Goal: Find specific page/section: Find specific page/section

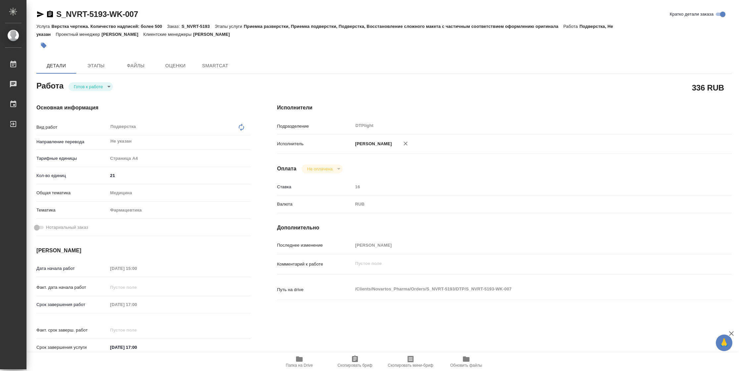
type textarea "x"
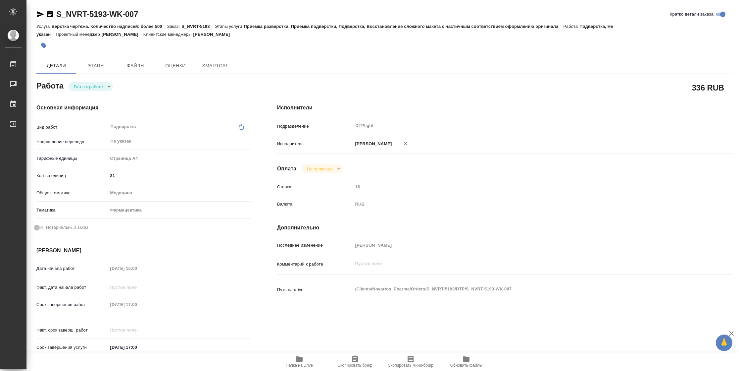
type textarea "x"
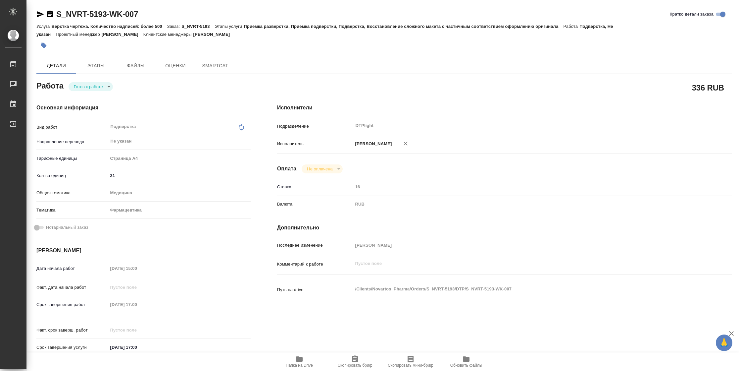
type textarea "x"
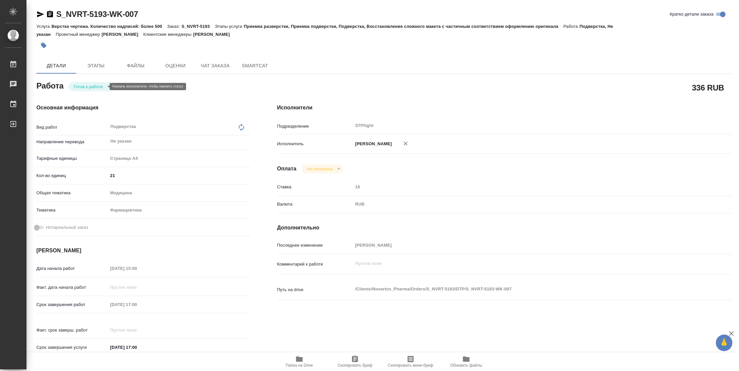
click at [92, 85] on body "🙏 .cls-1 fill:#fff; AWATERA Vasilyeva Natalia Работы Чаты График Выйти S_NVRT-5…" at bounding box center [369, 185] width 739 height 371
type textarea "x"
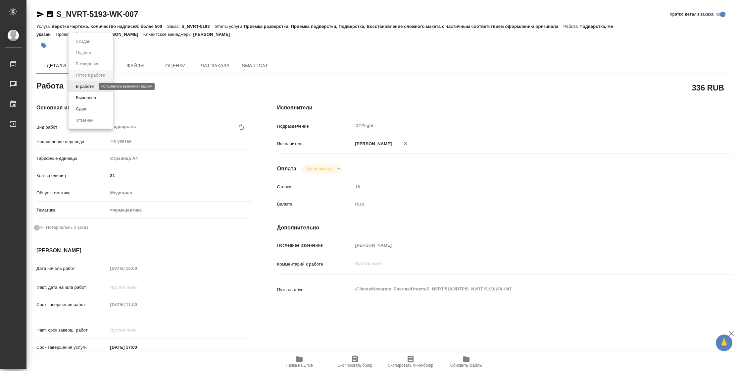
type textarea "x"
click at [93, 87] on button "В работе" at bounding box center [85, 86] width 22 height 7
type textarea "x"
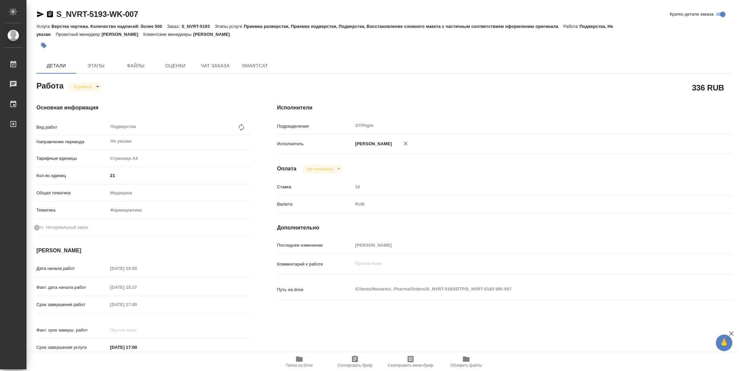
type textarea "x"
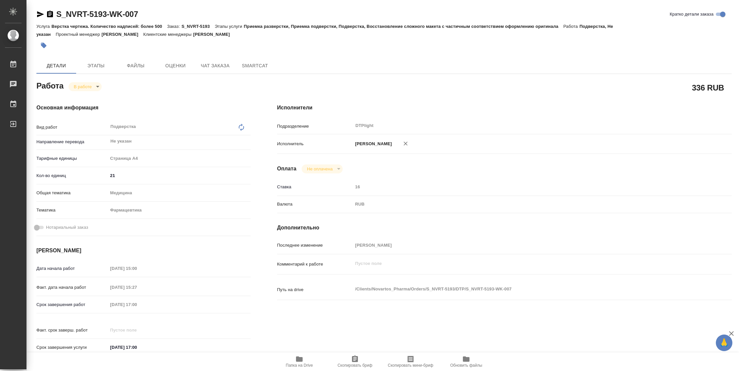
type textarea "x"
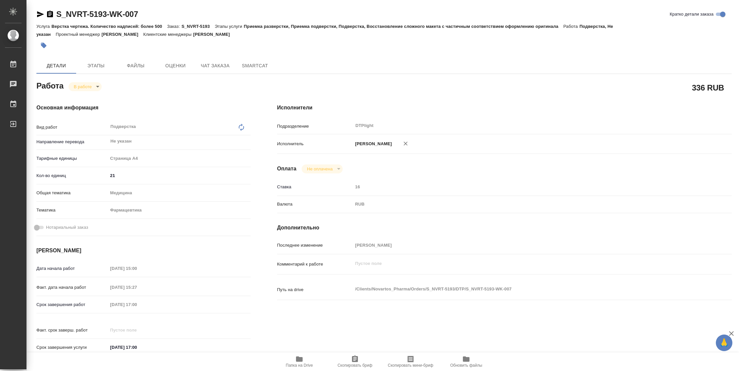
type textarea "x"
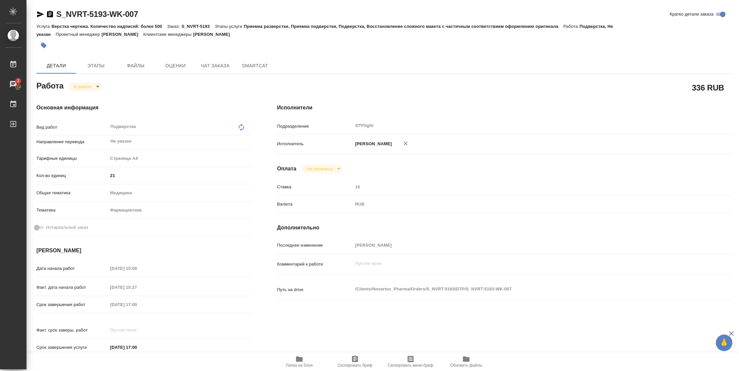
type textarea "x"
click at [307, 367] on span "Папка на Drive" at bounding box center [299, 365] width 27 height 5
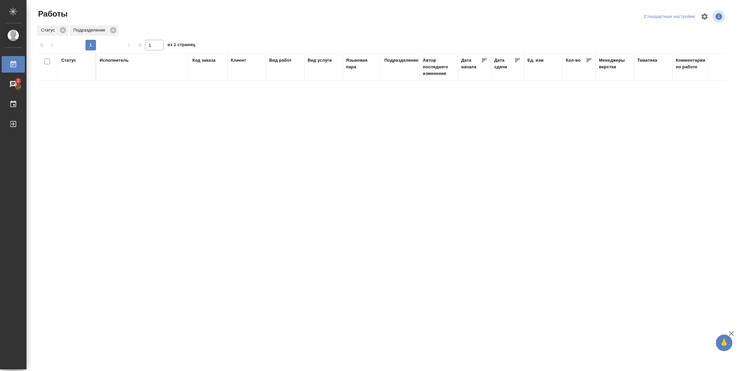
drag, startPoint x: 77, startPoint y: 60, endPoint x: 72, endPoint y: 62, distance: 5.0
click at [75, 60] on div "Статус" at bounding box center [76, 60] width 31 height 7
click at [72, 62] on div "Статус" at bounding box center [68, 60] width 15 height 7
click at [80, 90] on div "Подбор Готов к работе" at bounding box center [70, 80] width 19 height 26
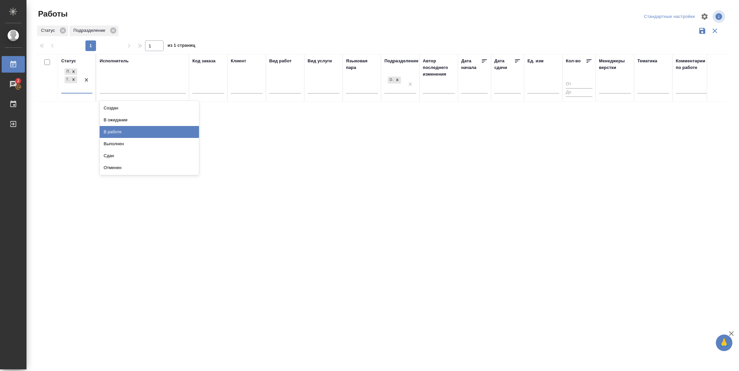
click at [156, 127] on div "В работе" at bounding box center [149, 132] width 99 height 12
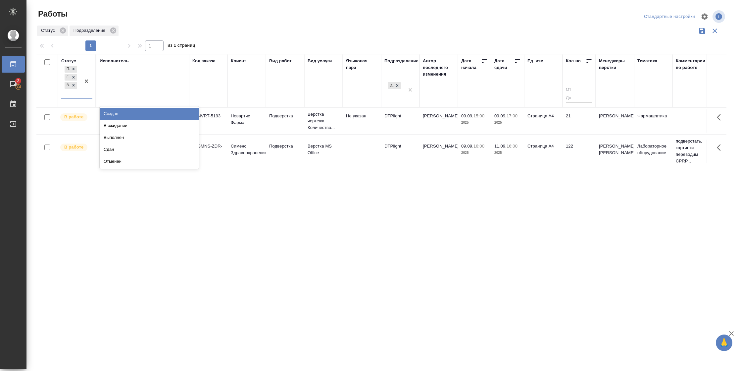
click at [83, 94] on div at bounding box center [86, 81] width 12 height 34
click at [117, 121] on div "В ожидании" at bounding box center [149, 126] width 99 height 12
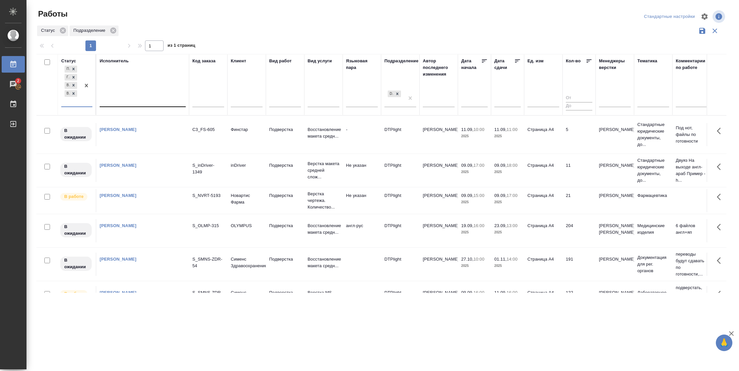
click at [133, 98] on div at bounding box center [143, 101] width 86 height 10
click at [133, 117] on div "Свои работы" at bounding box center [149, 121] width 99 height 12
click at [517, 61] on icon at bounding box center [517, 60] width 5 height 3
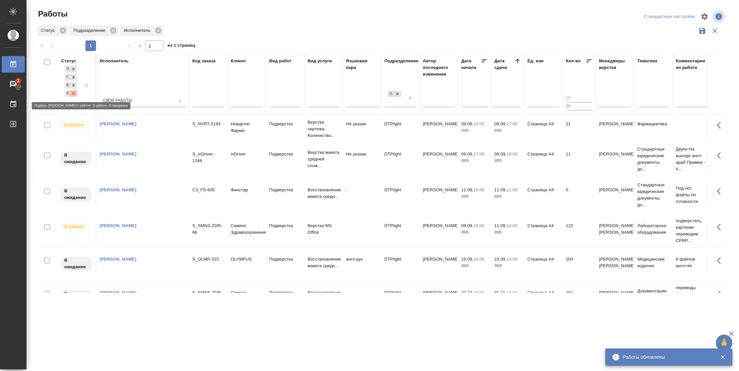
click at [76, 95] on icon at bounding box center [73, 93] width 5 height 5
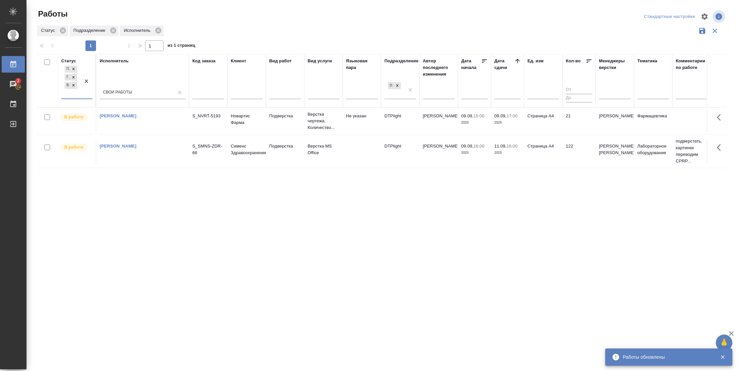
click at [569, 145] on td "122" at bounding box center [579, 150] width 33 height 23
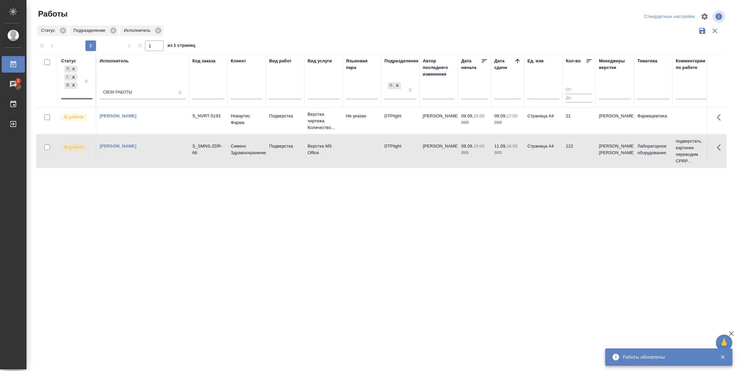
click at [569, 145] on td "122" at bounding box center [579, 150] width 33 height 23
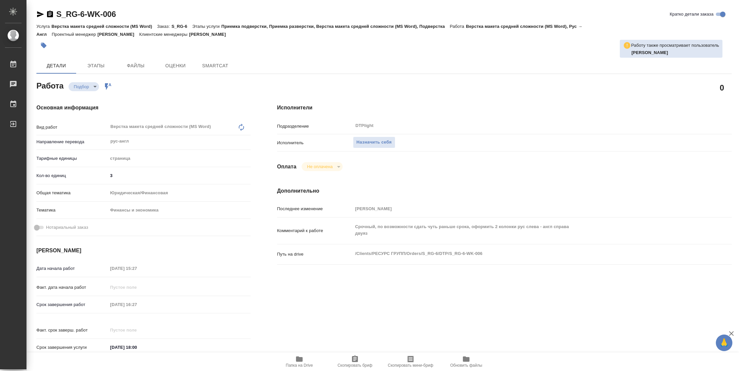
type textarea "x"
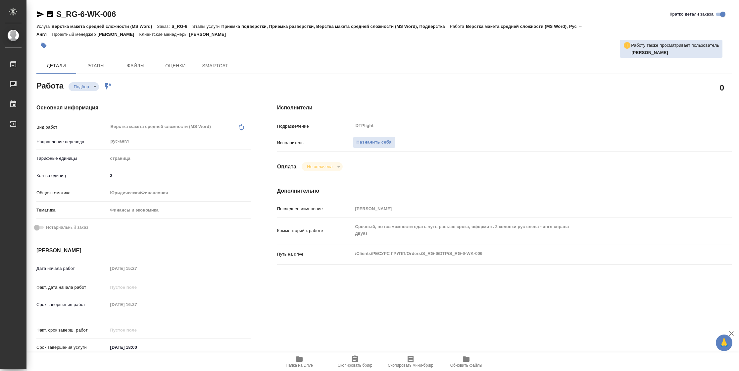
type textarea "x"
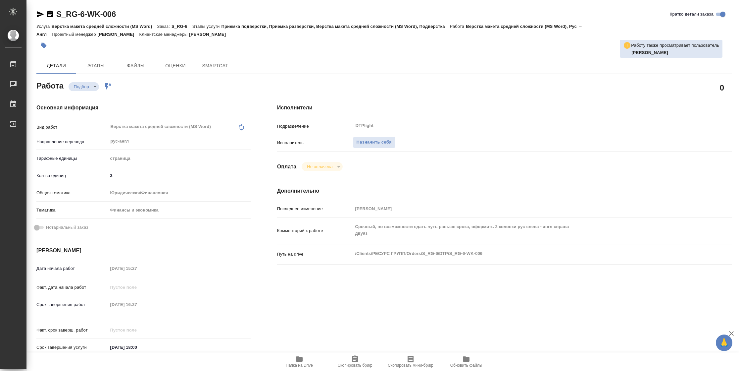
type textarea "x"
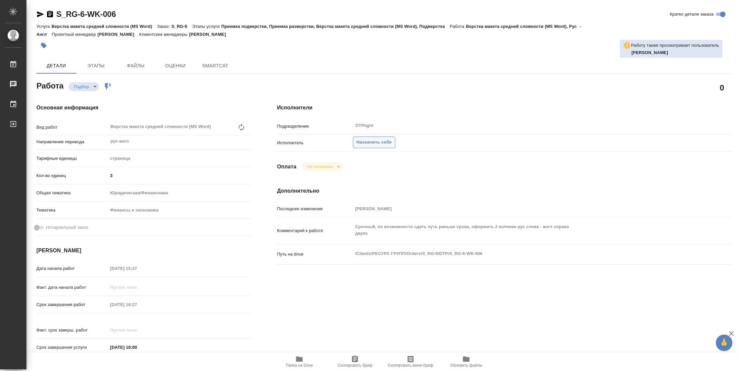
type textarea "x"
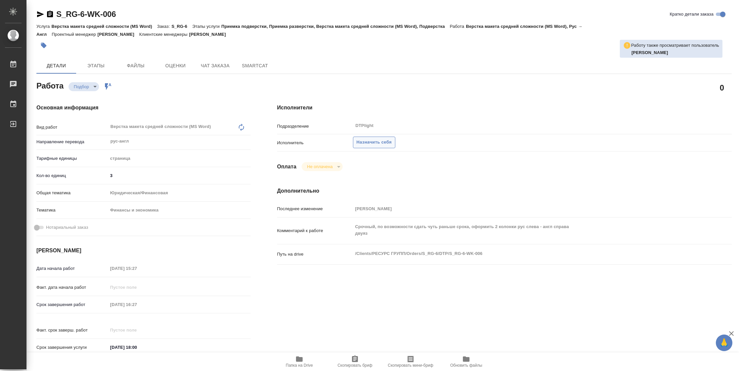
type textarea "x"
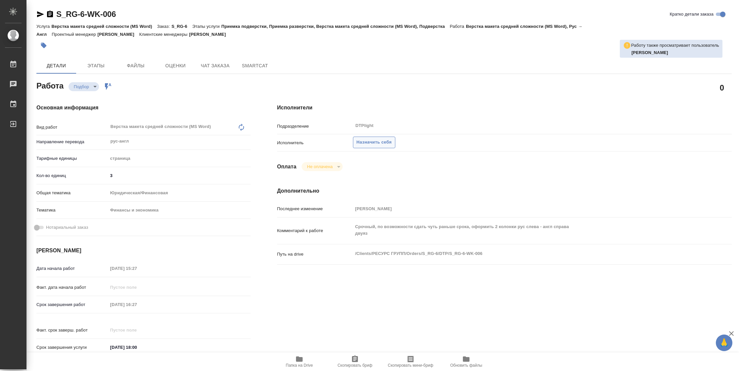
type textarea "x"
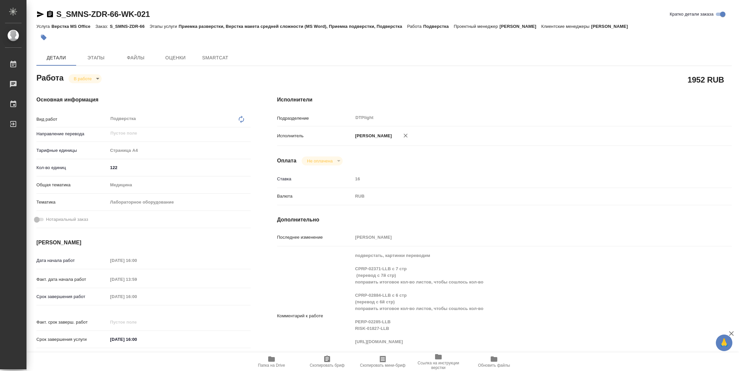
type textarea "x"
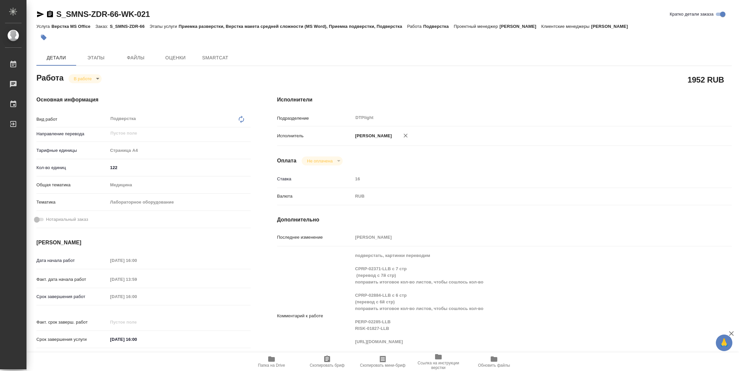
type textarea "x"
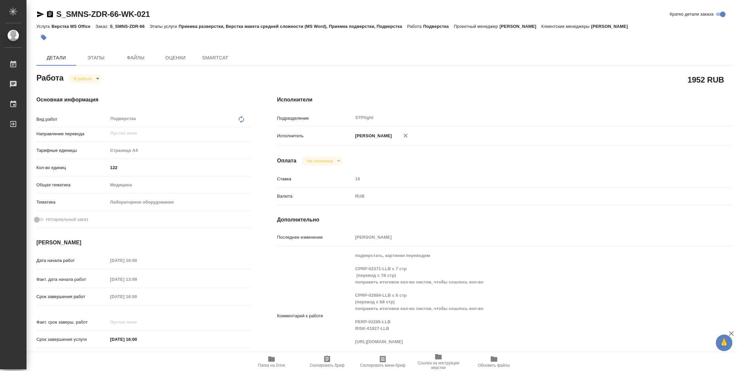
type textarea "x"
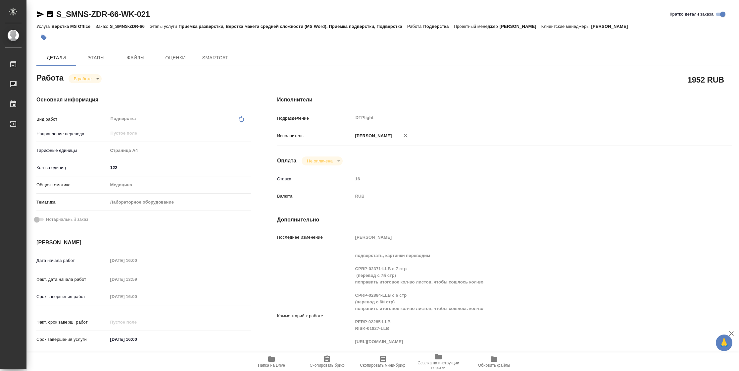
type textarea "x"
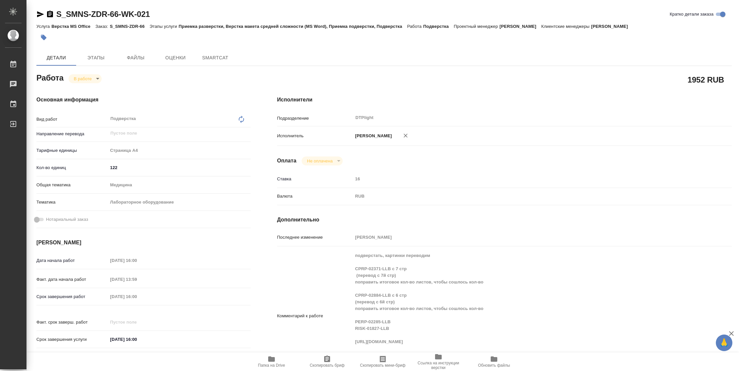
type textarea "x"
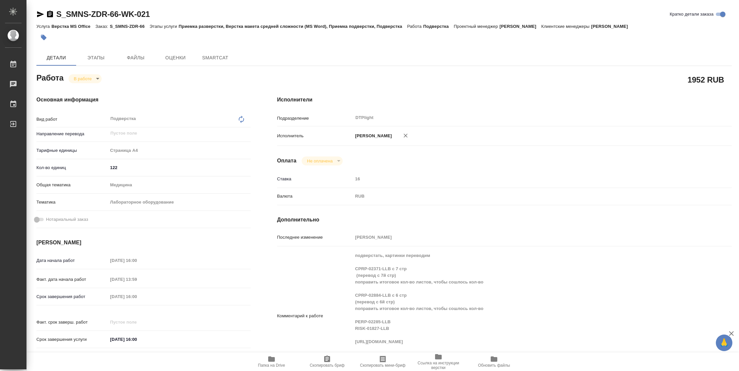
type textarea "x"
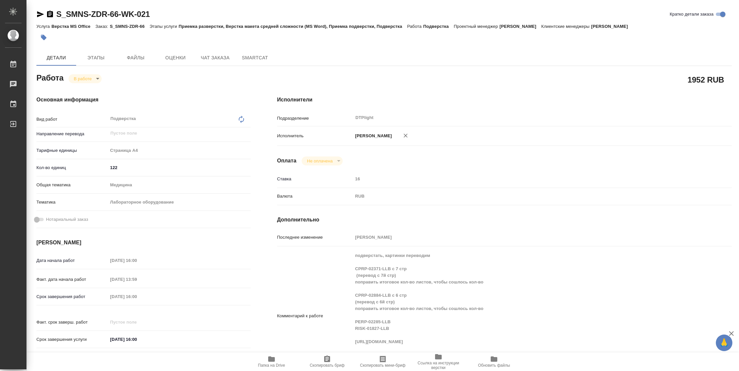
type textarea "x"
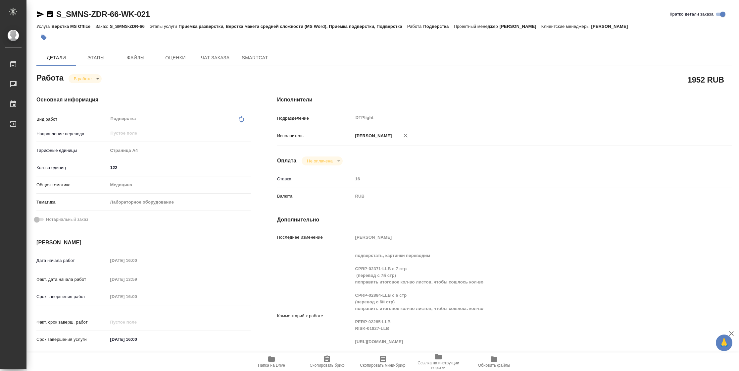
type textarea "x"
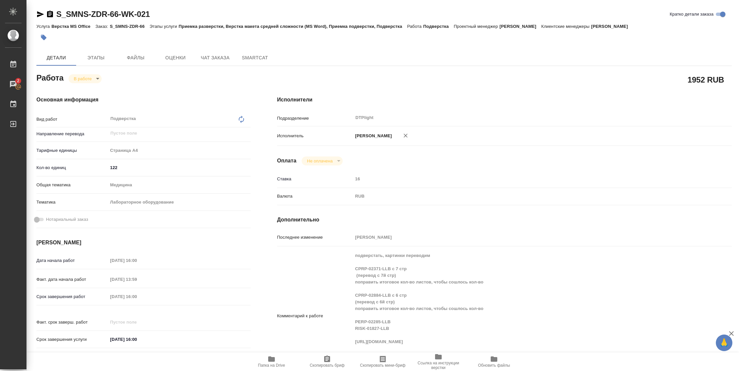
scroll to position [199, 0]
